Goal: Task Accomplishment & Management: Manage account settings

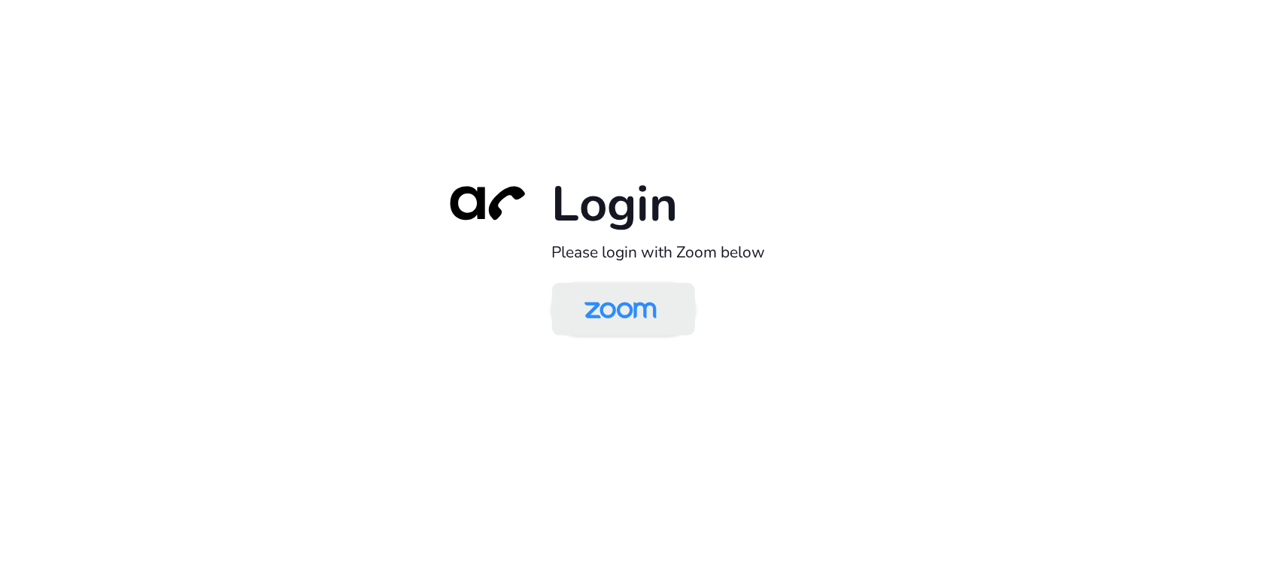
click at [648, 328] on img at bounding box center [621, 310] width 104 height 49
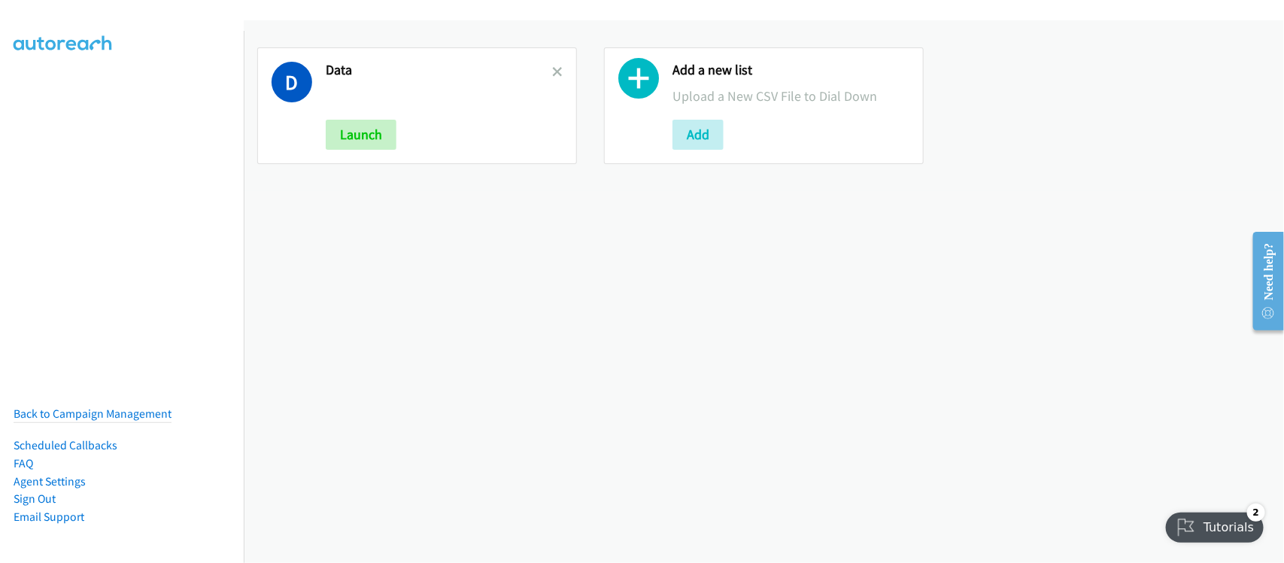
click at [423, 227] on div "D Data Launch Add a new list Upload a New CSV File to Dial Down Add" at bounding box center [764, 291] width 1040 height 542
click at [558, 69] on div "D Data Launch" at bounding box center [417, 105] width 320 height 117
click at [554, 72] on icon at bounding box center [557, 73] width 11 height 11
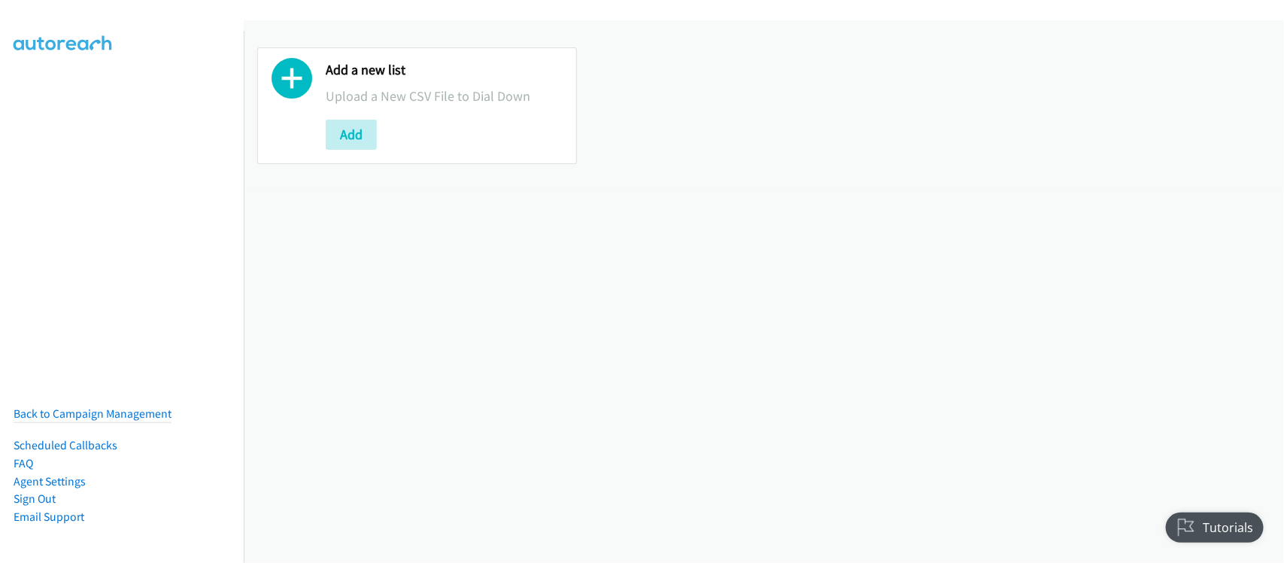
click at [493, 245] on div "Add a new list Upload a New CSV File to Dial Down Add" at bounding box center [764, 291] width 1040 height 542
click at [337, 314] on div "Add a new list Upload a New CSV File to Dial Down Add" at bounding box center [764, 291] width 1040 height 542
drag, startPoint x: 509, startPoint y: 324, endPoint x: 712, endPoint y: 73, distance: 322.6
click at [509, 324] on div "Add a new list Upload a New CSV File to Dial Down Add" at bounding box center [764, 291] width 1040 height 542
